Goal: Check status: Check status

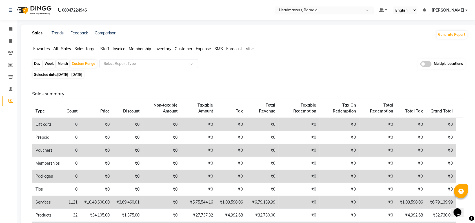
click at [314, 10] on input "text" at bounding box center [319, 11] width 82 height 6
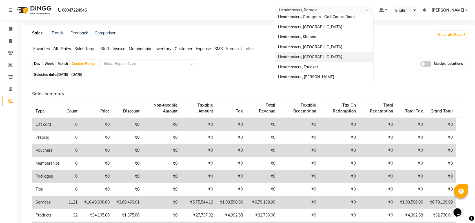
scroll to position [38, 0]
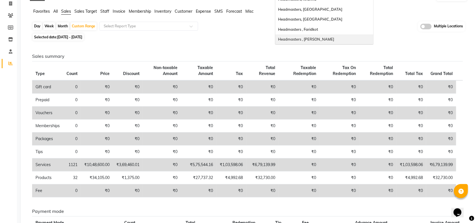
click at [328, 38] on span "Headmasters , [PERSON_NAME]" at bounding box center [306, 39] width 56 height 5
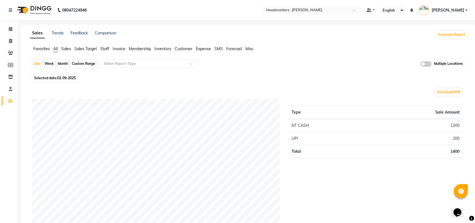
click at [65, 50] on span "Sales" at bounding box center [66, 48] width 10 height 5
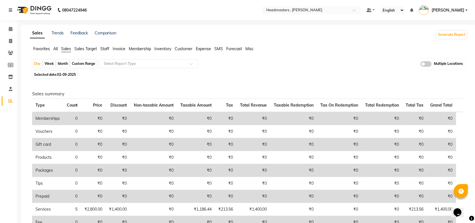
click at [83, 63] on div "Custom Range" at bounding box center [83, 64] width 26 height 8
select select "9"
select select "2025"
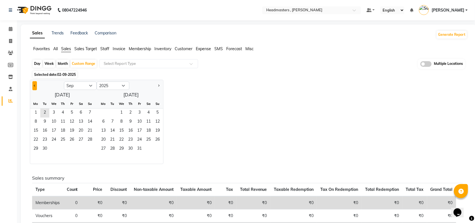
click at [34, 87] on button "Previous month" at bounding box center [34, 85] width 5 height 9
select select "8"
click at [72, 111] on span "1" at bounding box center [71, 113] width 9 height 9
click at [90, 147] on span "31" at bounding box center [89, 149] width 9 height 9
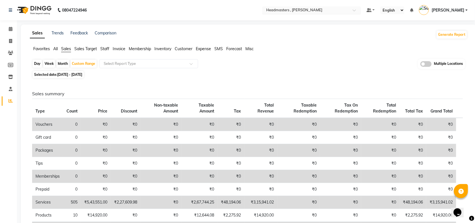
click at [361, 10] on div at bounding box center [312, 11] width 99 height 6
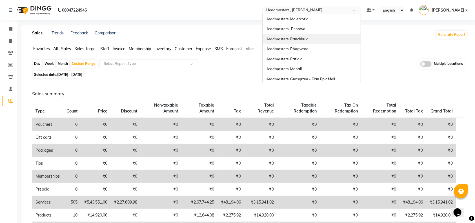
click at [301, 37] on span "Headmasters, Panchkula" at bounding box center [287, 39] width 43 height 5
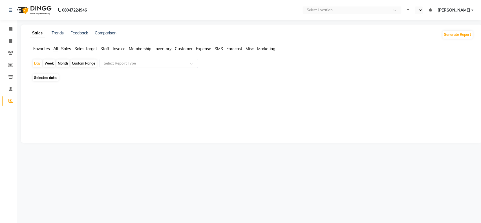
select select "en"
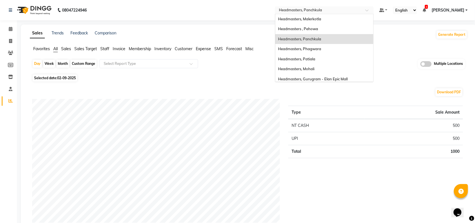
click at [320, 11] on input "text" at bounding box center [319, 11] width 82 height 6
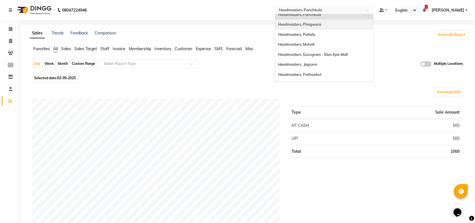
scroll to position [38, 0]
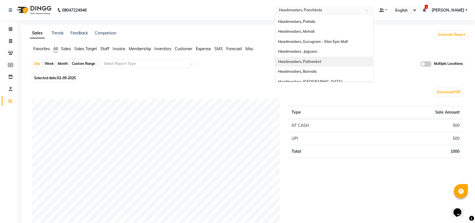
click at [321, 59] on span "Headmasters, Pathankot" at bounding box center [299, 61] width 43 height 5
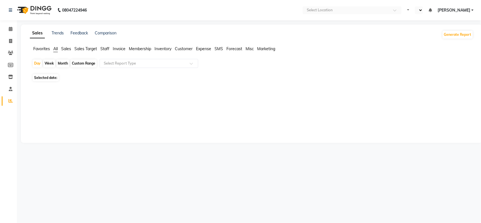
select select "en"
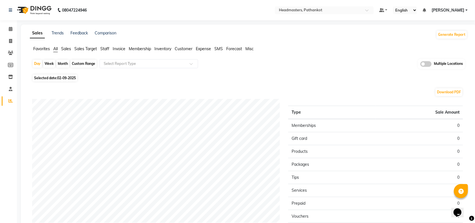
click at [63, 49] on span "Sales" at bounding box center [66, 48] width 10 height 5
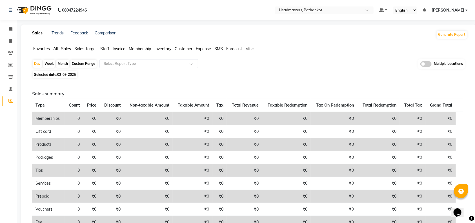
click at [84, 64] on div "Custom Range" at bounding box center [83, 64] width 26 height 8
select select "9"
select select "2025"
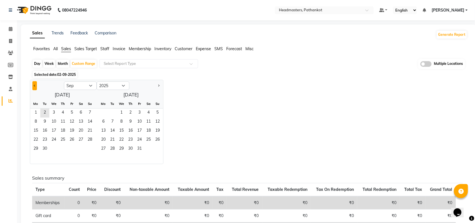
click at [34, 85] on span "Previous month" at bounding box center [35, 85] width 2 height 2
select select "8"
click at [71, 113] on span "1" at bounding box center [71, 113] width 9 height 9
click at [91, 148] on span "31" at bounding box center [89, 149] width 9 height 9
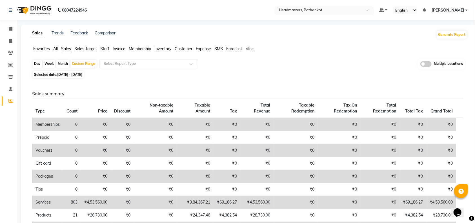
click at [327, 8] on input "text" at bounding box center [319, 11] width 82 height 6
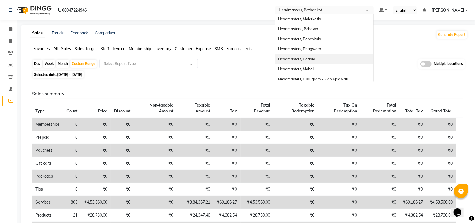
click at [318, 54] on div "Headmasters, Patiala" at bounding box center [324, 59] width 98 height 10
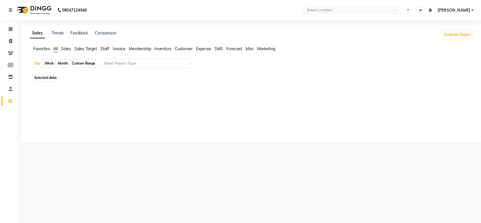
select select "en"
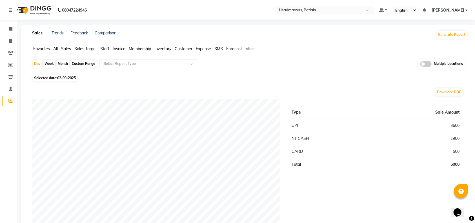
click at [310, 9] on input "text" at bounding box center [319, 11] width 82 height 6
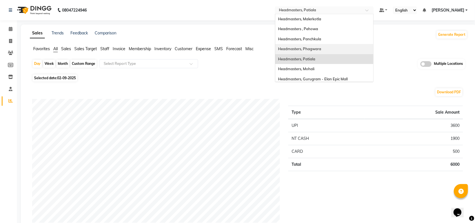
click at [321, 49] on span "Headmasters, Phagwara" at bounding box center [299, 49] width 43 height 5
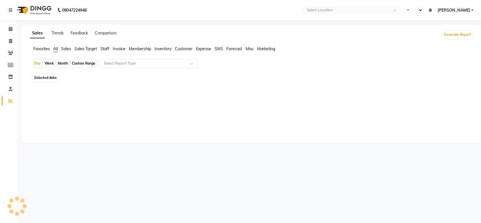
select select "en"
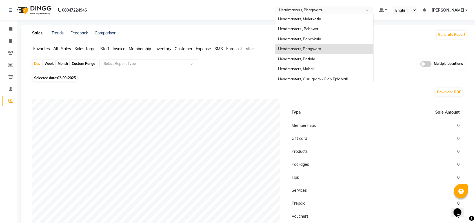
click at [319, 8] on input "text" at bounding box center [319, 11] width 82 height 6
click at [321, 48] on span "Headmasters, Phagwara" at bounding box center [299, 49] width 43 height 5
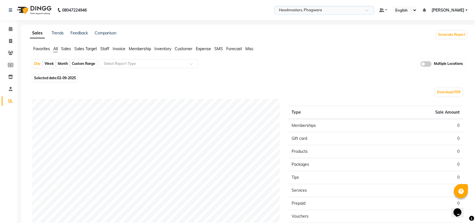
click at [68, 48] on span "Sales" at bounding box center [66, 48] width 10 height 5
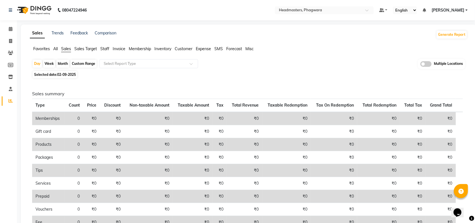
click at [85, 63] on div "Custom Range" at bounding box center [83, 64] width 26 height 8
select select "9"
select select "2025"
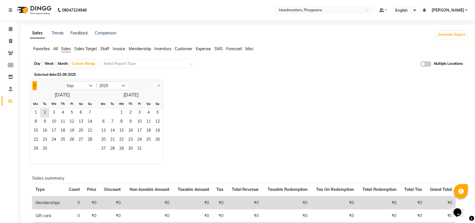
click at [33, 85] on button "Previous month" at bounding box center [34, 85] width 5 height 9
select select "8"
click at [72, 110] on span "1" at bounding box center [71, 113] width 9 height 9
click at [90, 145] on span "31" at bounding box center [89, 149] width 9 height 9
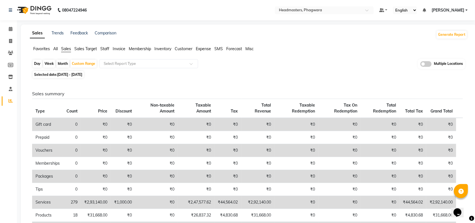
scroll to position [113, 0]
